Goal: Task Accomplishment & Management: Use online tool/utility

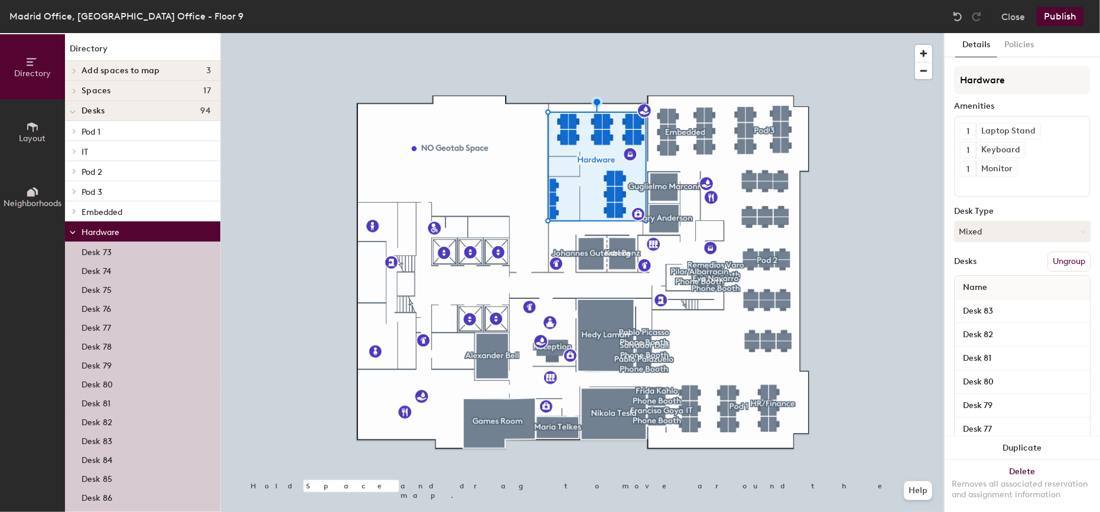
click at [93, 387] on p "Desk 80" at bounding box center [97, 383] width 31 height 14
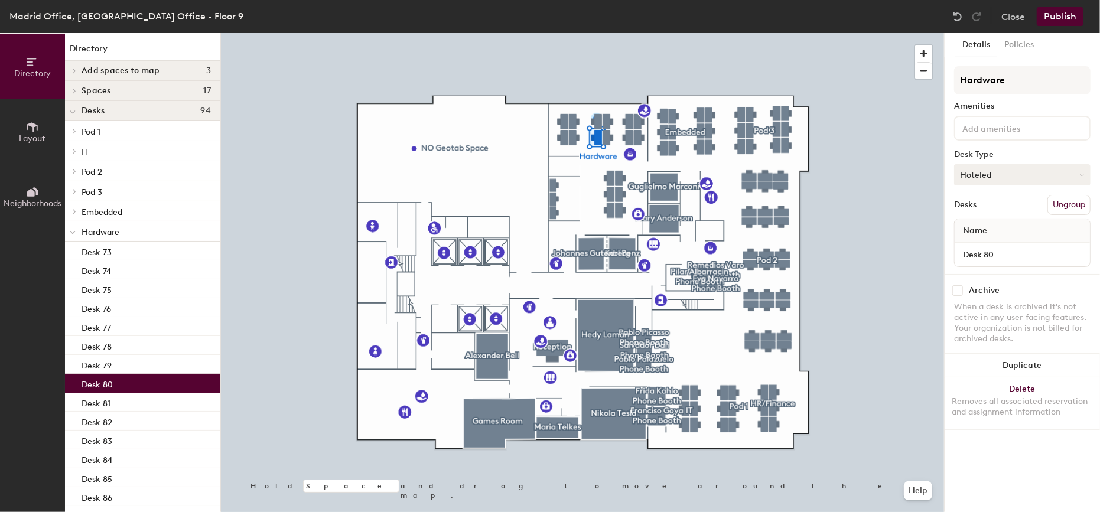
click at [986, 176] on button "Hoteled" at bounding box center [1022, 174] width 136 height 21
click at [982, 207] on div "Assigned" at bounding box center [1013, 212] width 118 height 18
click at [1064, 25] on button "Publish" at bounding box center [1060, 16] width 47 height 19
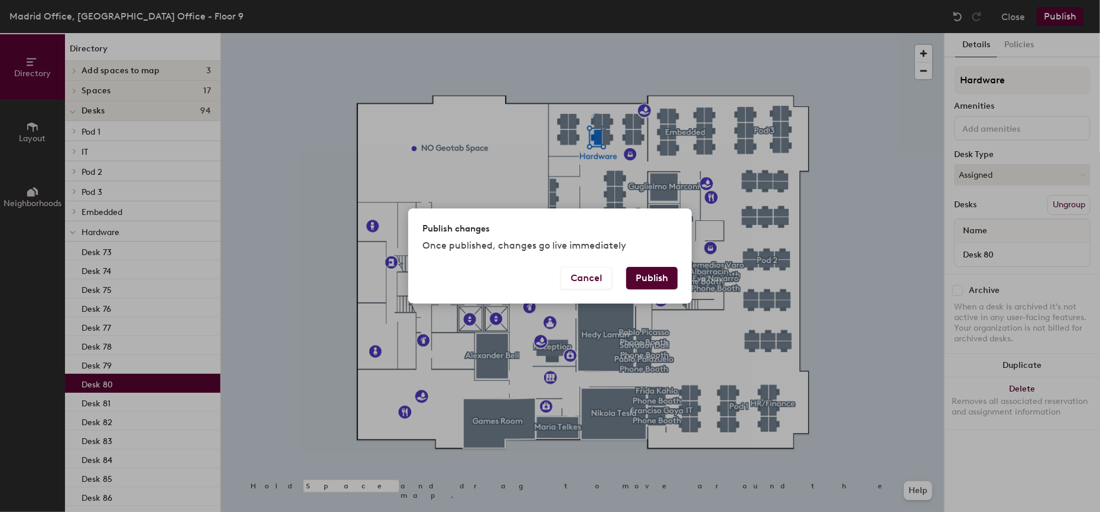
click at [640, 278] on button "Publish" at bounding box center [651, 278] width 51 height 22
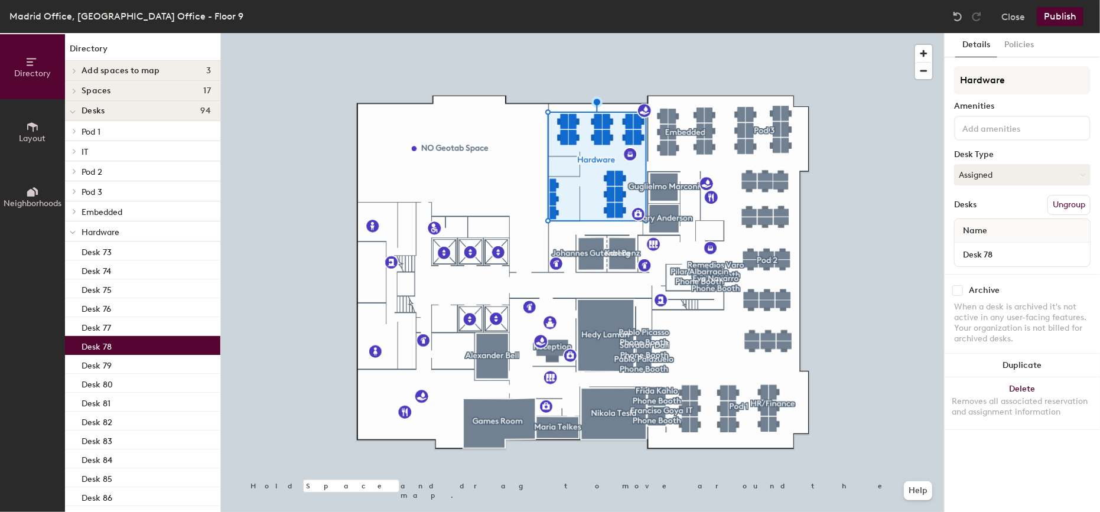
click at [96, 346] on p "Desk 78" at bounding box center [97, 345] width 30 height 14
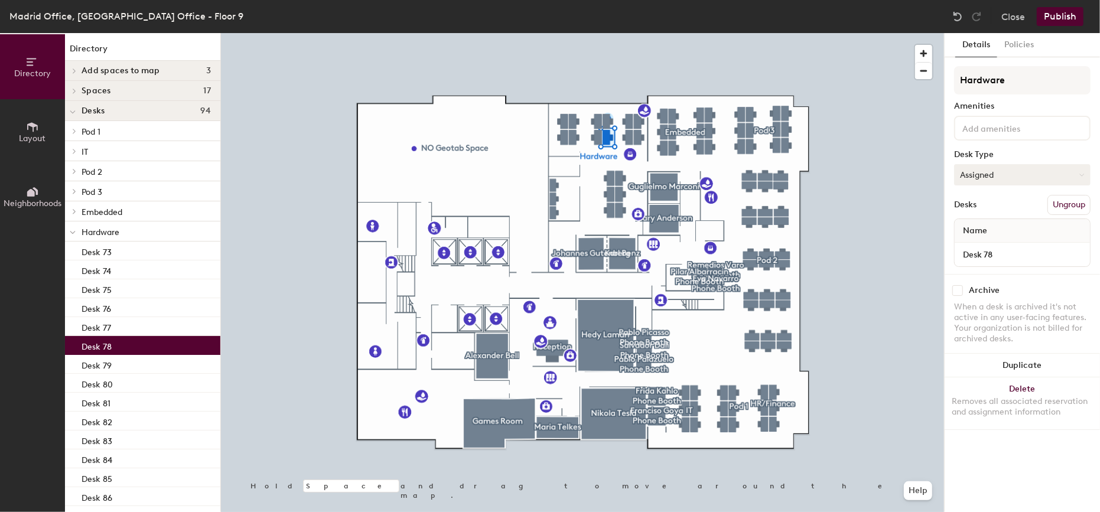
click at [1002, 177] on button "Assigned" at bounding box center [1022, 174] width 136 height 21
click at [973, 251] on div "Hoteled" at bounding box center [1013, 247] width 118 height 18
click at [1060, 19] on button "Publish" at bounding box center [1060, 16] width 47 height 19
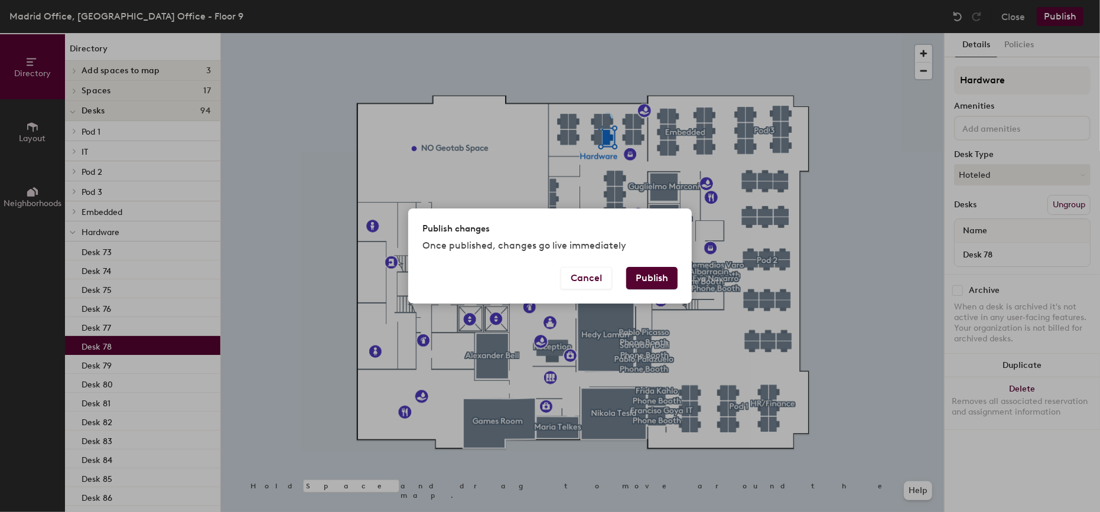
click at [642, 276] on button "Publish" at bounding box center [651, 278] width 51 height 22
